Goal: Information Seeking & Learning: Check status

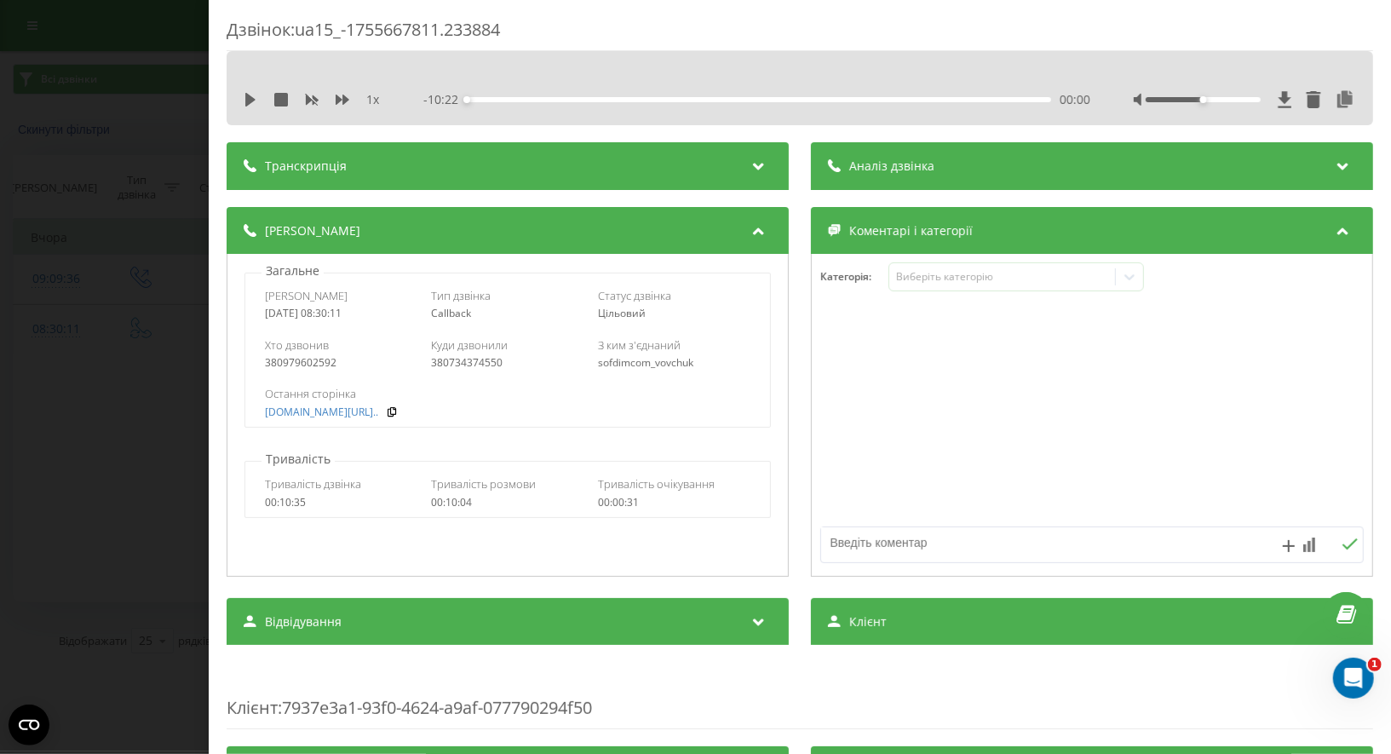
click at [165, 122] on div "Дзвінок : ua15_-1755667811.233884 1 x - 10:22 00:00 00:00 Транскрипція Для AI-а…" at bounding box center [695, 377] width 1391 height 754
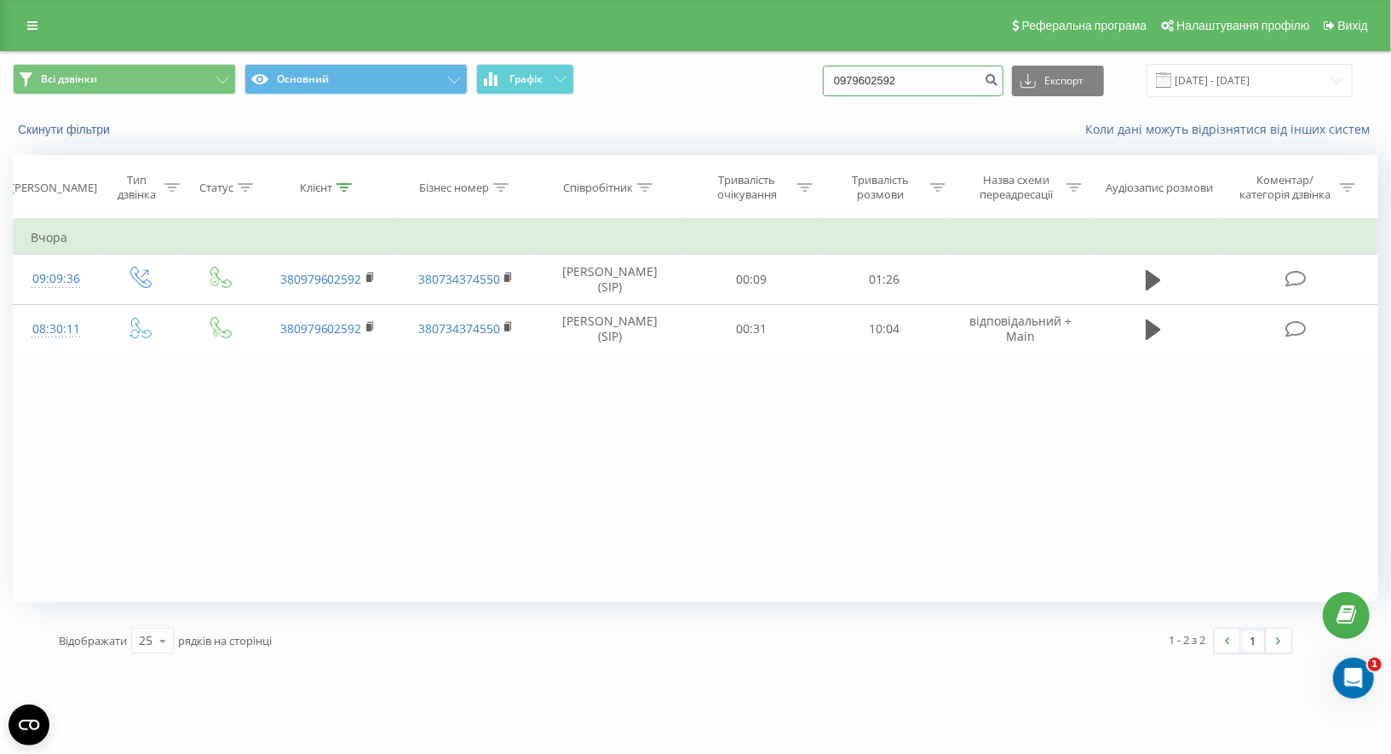
click at [922, 87] on input "0979602592" at bounding box center [913, 81] width 181 height 31
paste input "380688667074"
type input "380688667074"
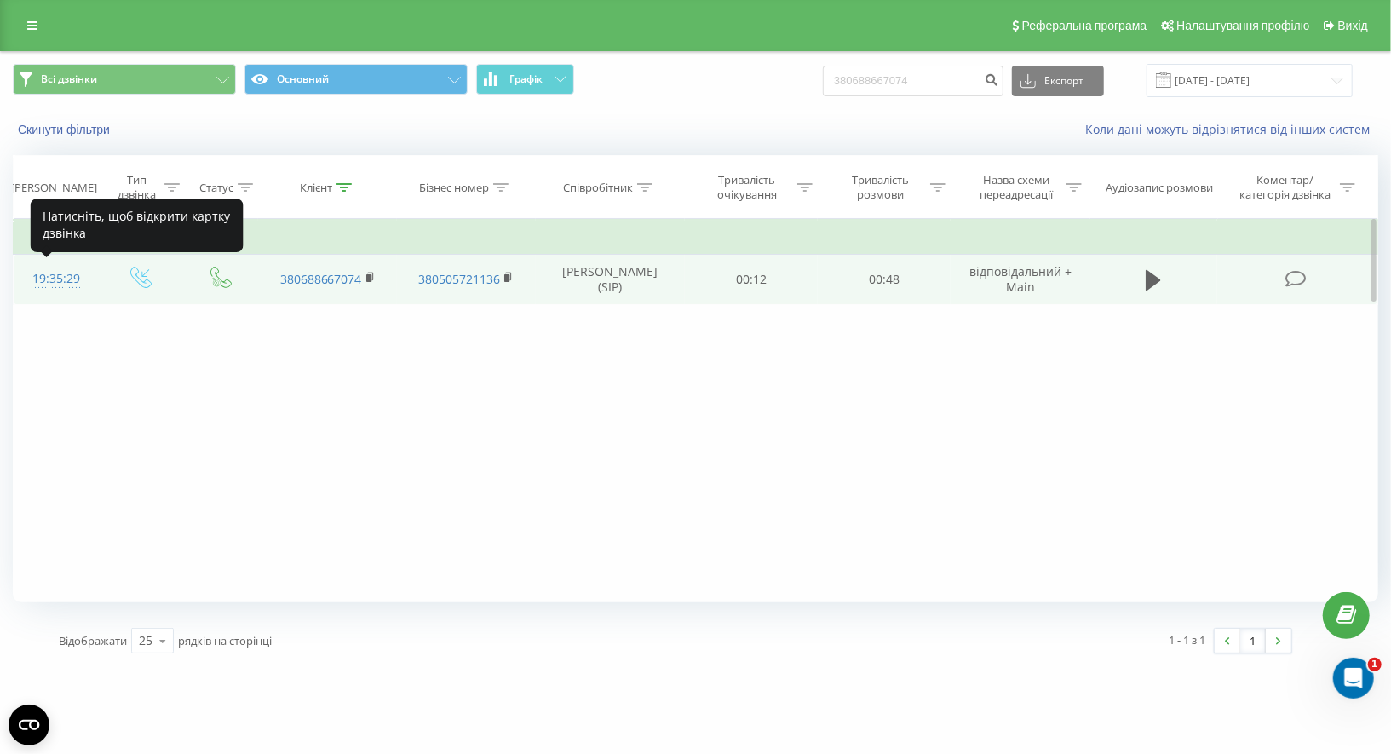
click at [37, 276] on div "19:35:29" at bounding box center [56, 278] width 51 height 33
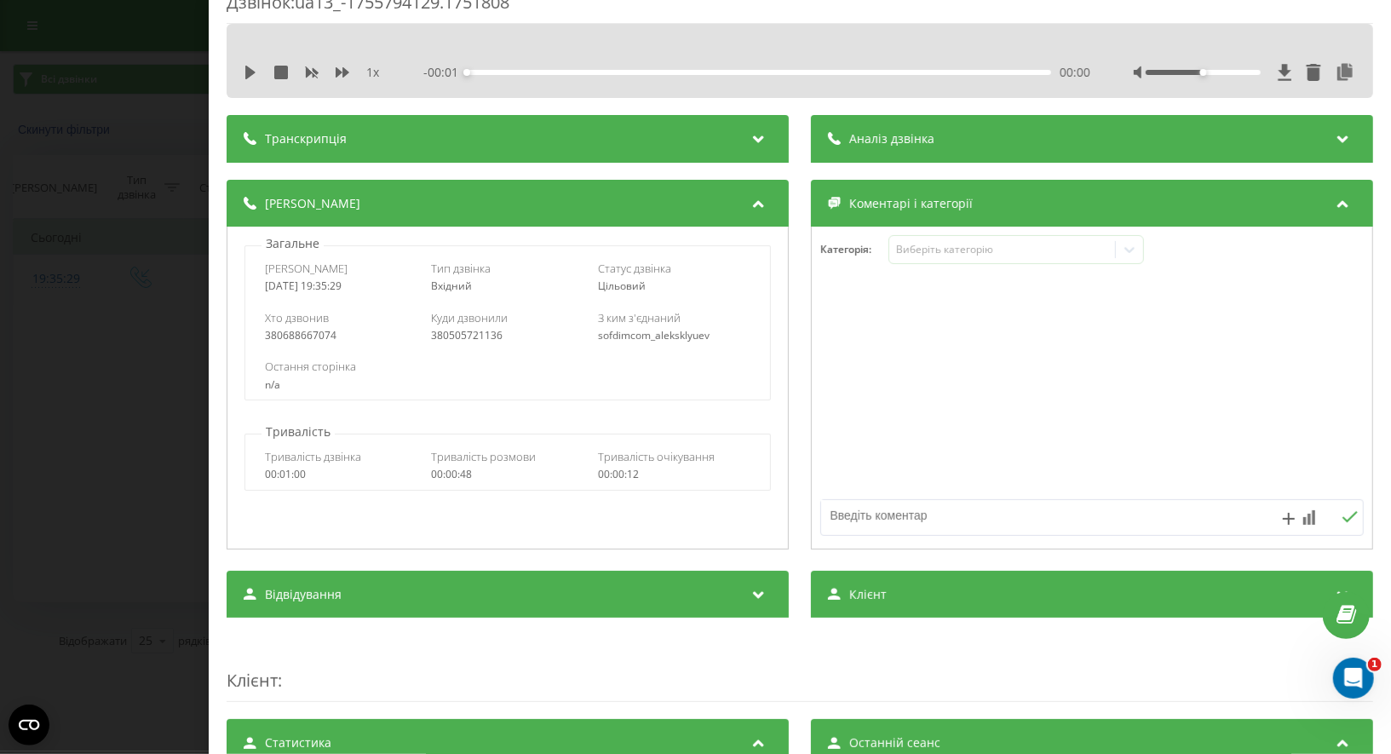
scroll to position [13, 0]
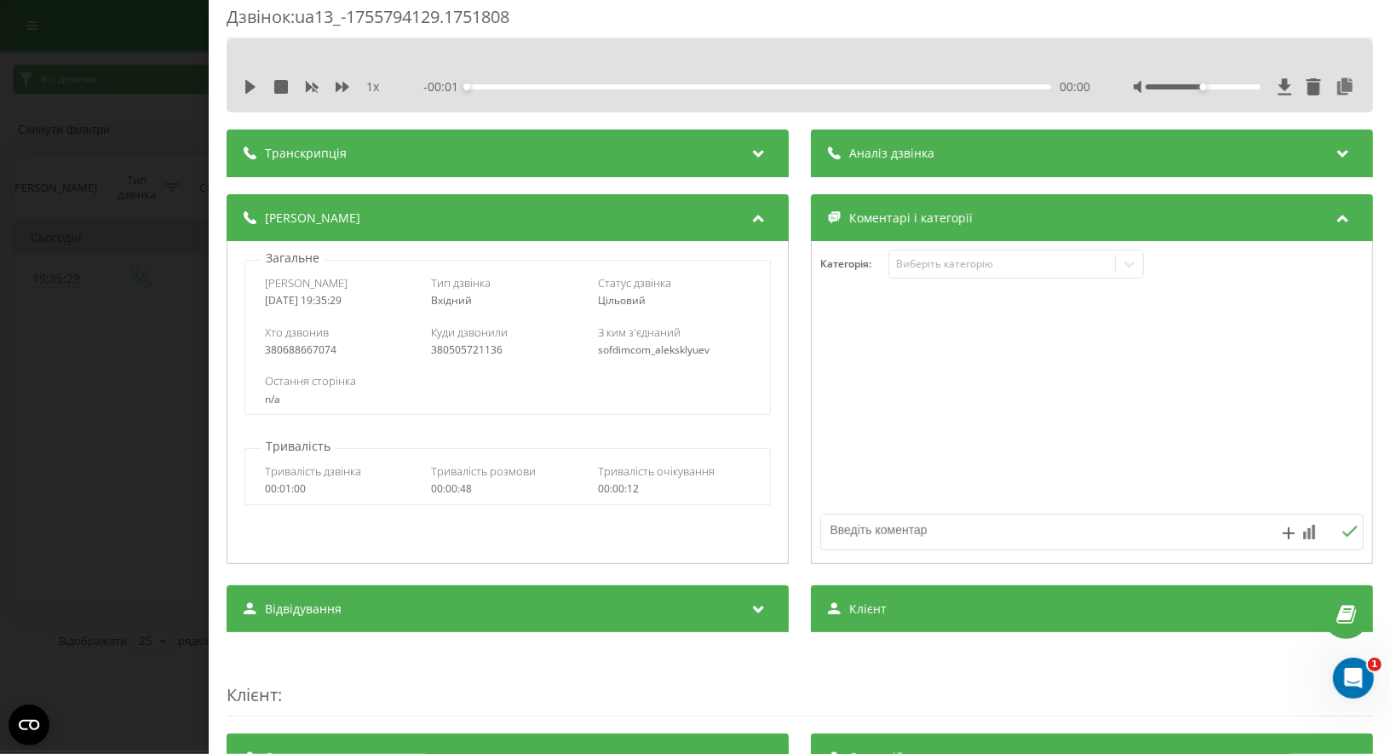
click at [145, 268] on div "Дзвінок : ua13_-1755794129.1751808 1 x - 00:01 00:00 00:00 Транскрипція Для AI-…" at bounding box center [695, 377] width 1391 height 754
